Goal: Task Accomplishment & Management: Use online tool/utility

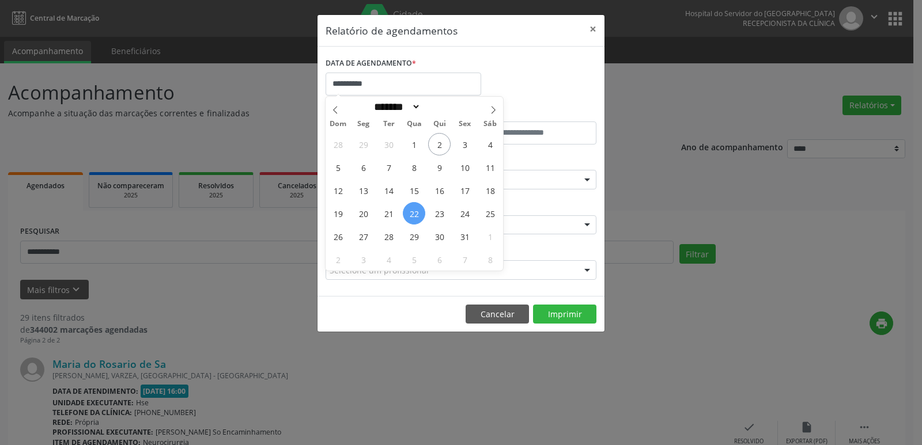
select select "*"
click at [596, 31] on button "×" at bounding box center [592, 29] width 23 height 28
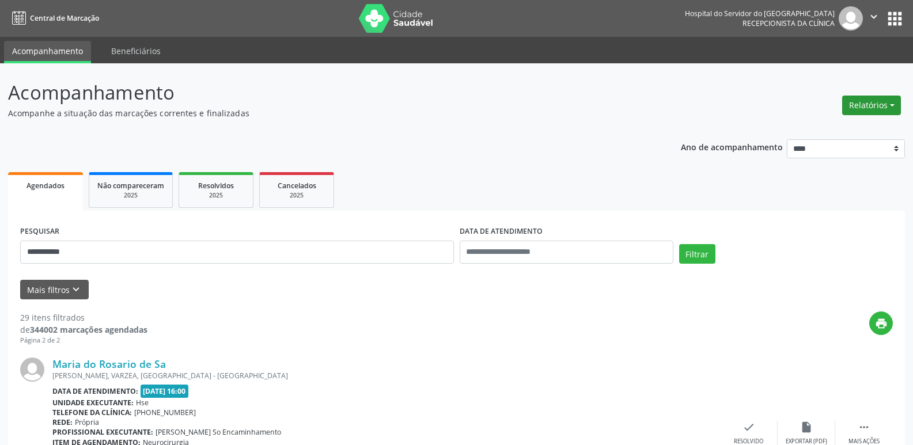
click at [859, 109] on button "Relatórios" at bounding box center [871, 106] width 59 height 20
click at [822, 127] on link "Agendamentos" at bounding box center [840, 130] width 124 height 16
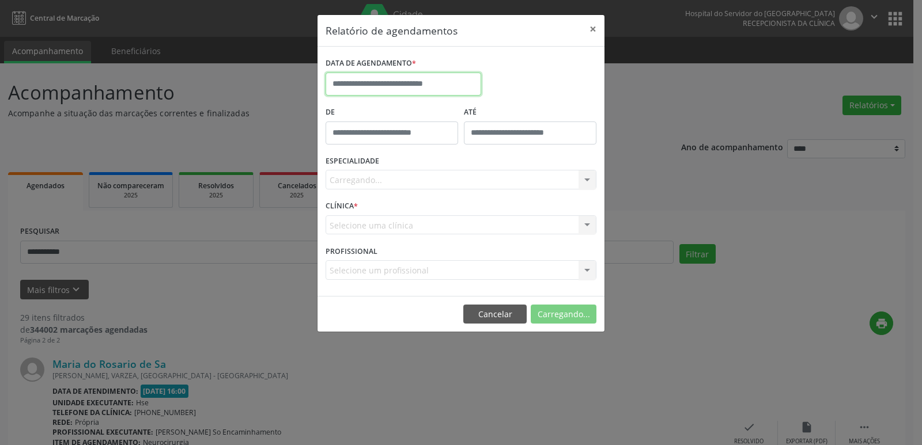
click at [438, 83] on input "text" at bounding box center [404, 84] width 156 height 23
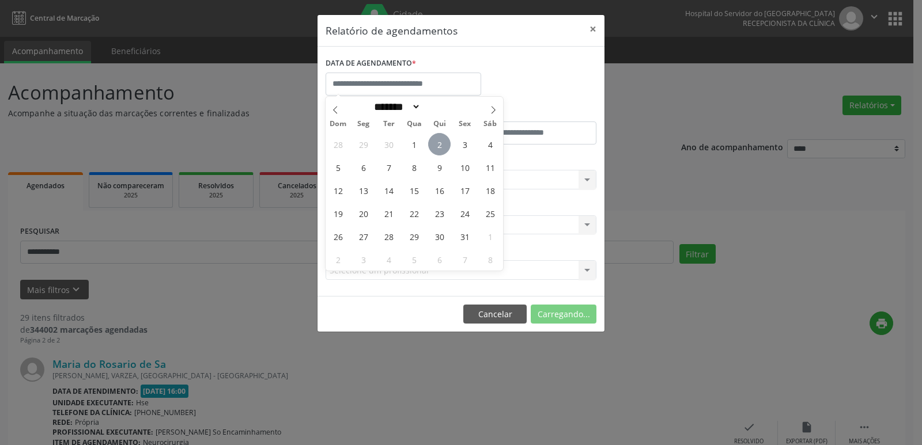
click at [438, 145] on span "2" at bounding box center [439, 144] width 22 height 22
type input "**********"
click at [438, 145] on span "2" at bounding box center [439, 144] width 22 height 22
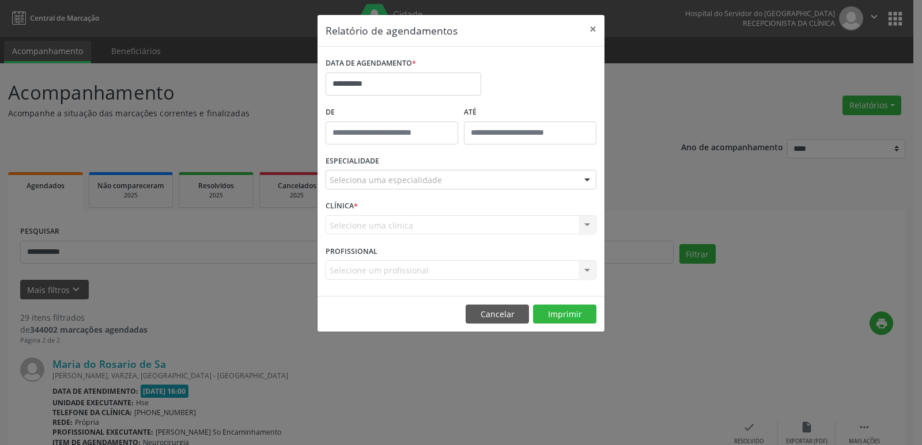
click at [585, 180] on div at bounding box center [586, 181] width 17 height 20
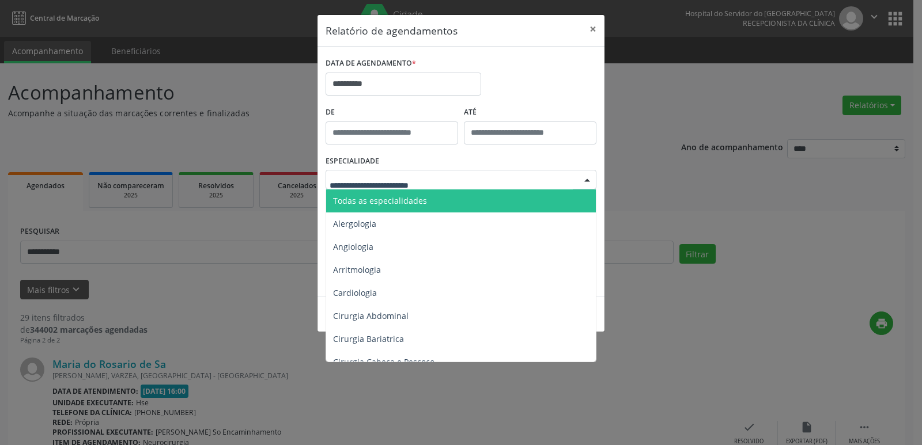
click at [489, 202] on span "Todas as especialidades" at bounding box center [461, 201] width 271 height 23
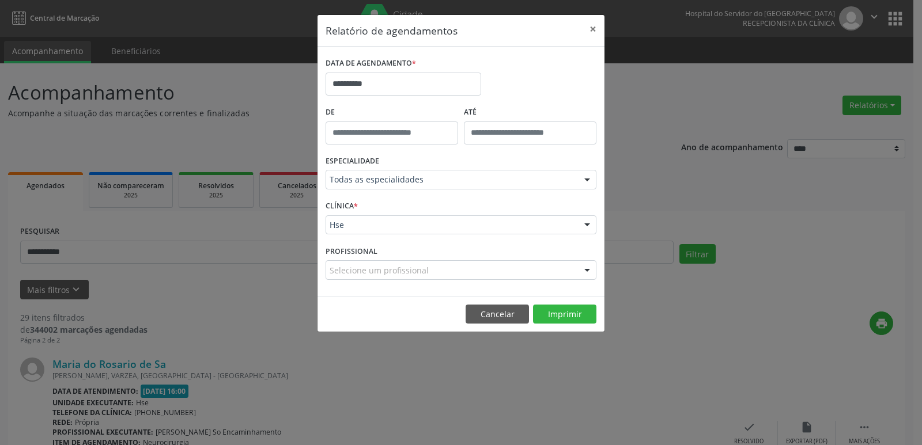
click at [591, 229] on div at bounding box center [586, 226] width 17 height 20
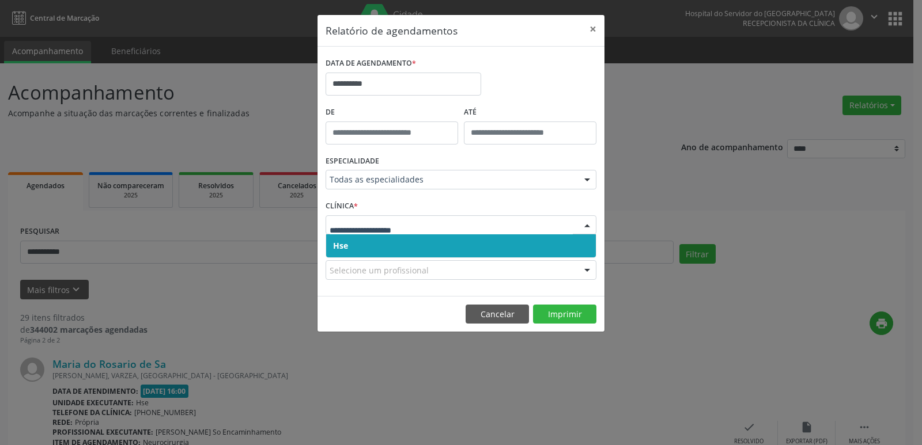
click at [432, 252] on span "Hse" at bounding box center [461, 245] width 270 height 23
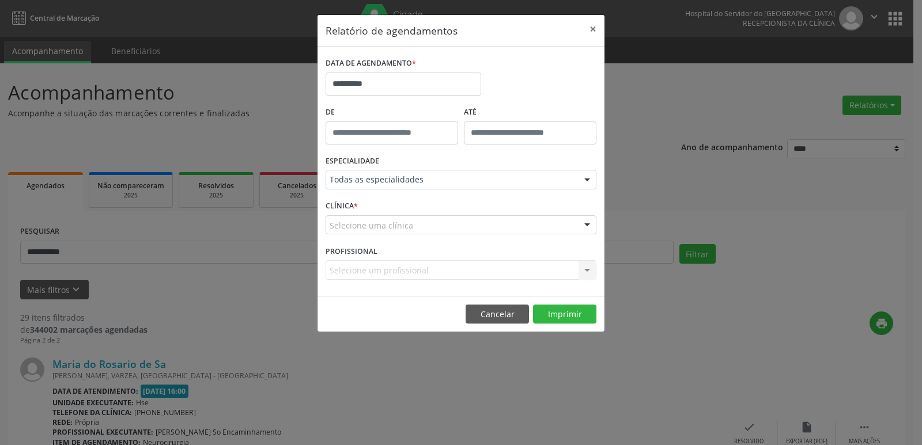
click at [586, 226] on div at bounding box center [586, 226] width 17 height 20
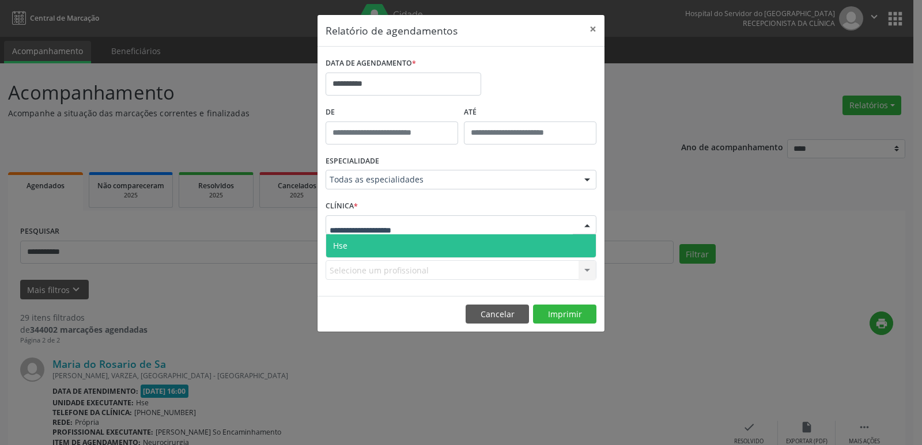
click at [444, 249] on span "Hse" at bounding box center [461, 245] width 270 height 23
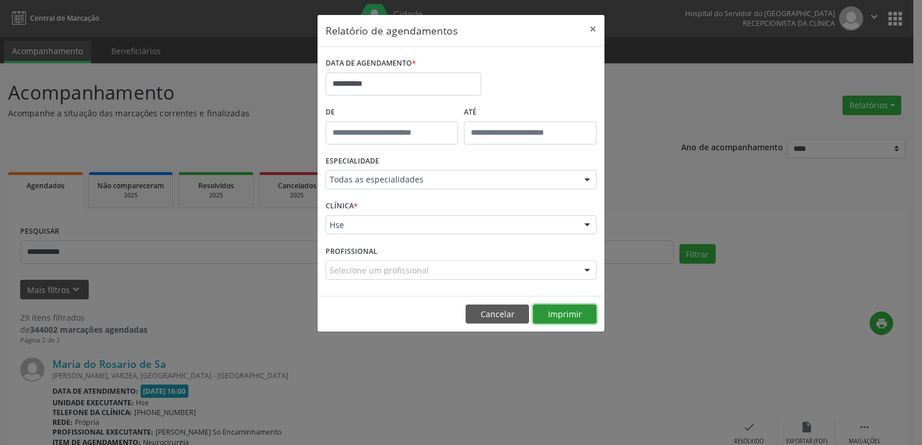
click at [567, 315] on button "Imprimir" at bounding box center [564, 315] width 63 height 20
click at [592, 29] on button "×" at bounding box center [592, 29] width 23 height 28
